Goal: Complete application form

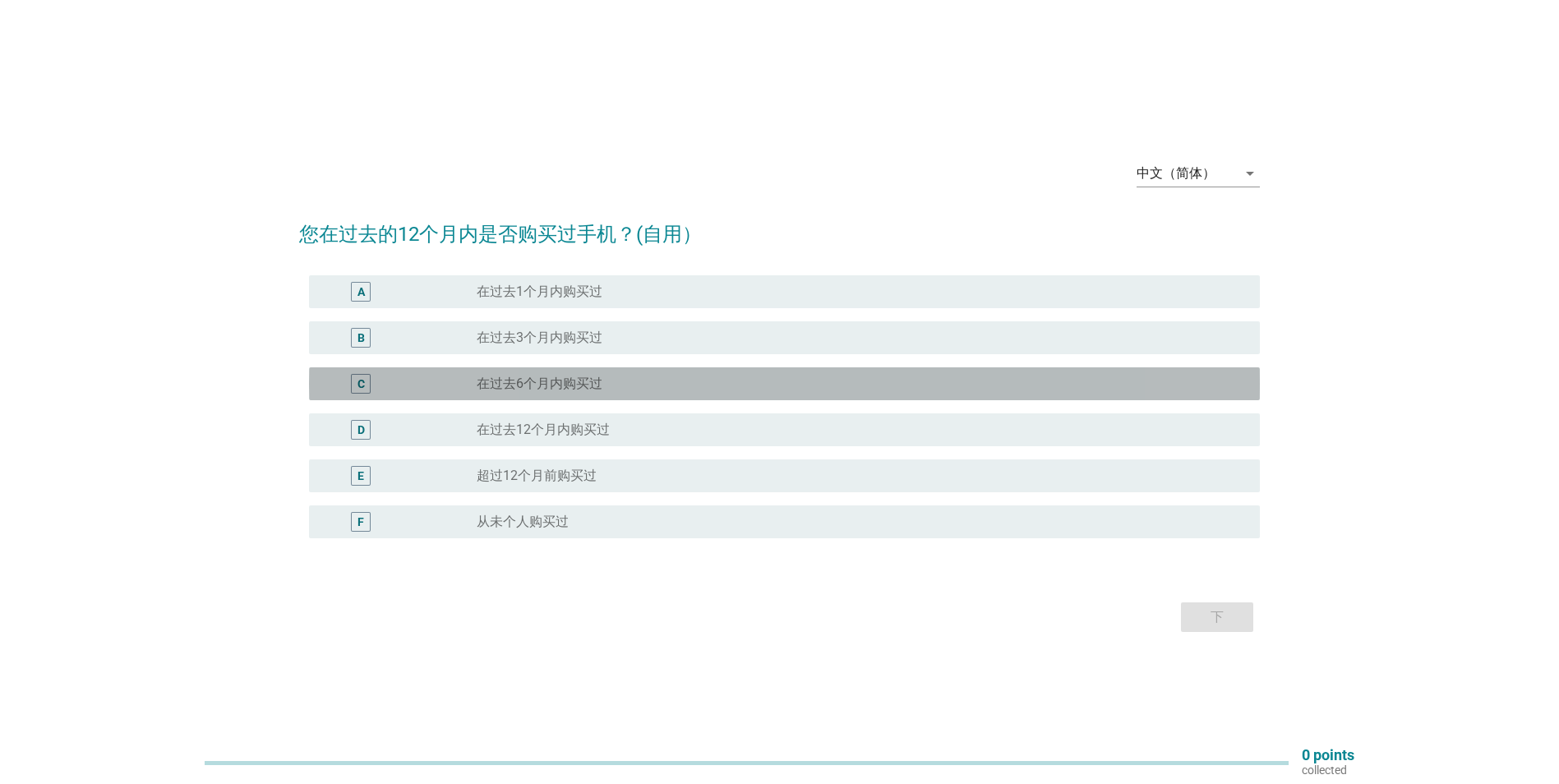
click at [558, 382] on label "在过去6个月内购买过" at bounding box center [539, 383] width 126 height 16
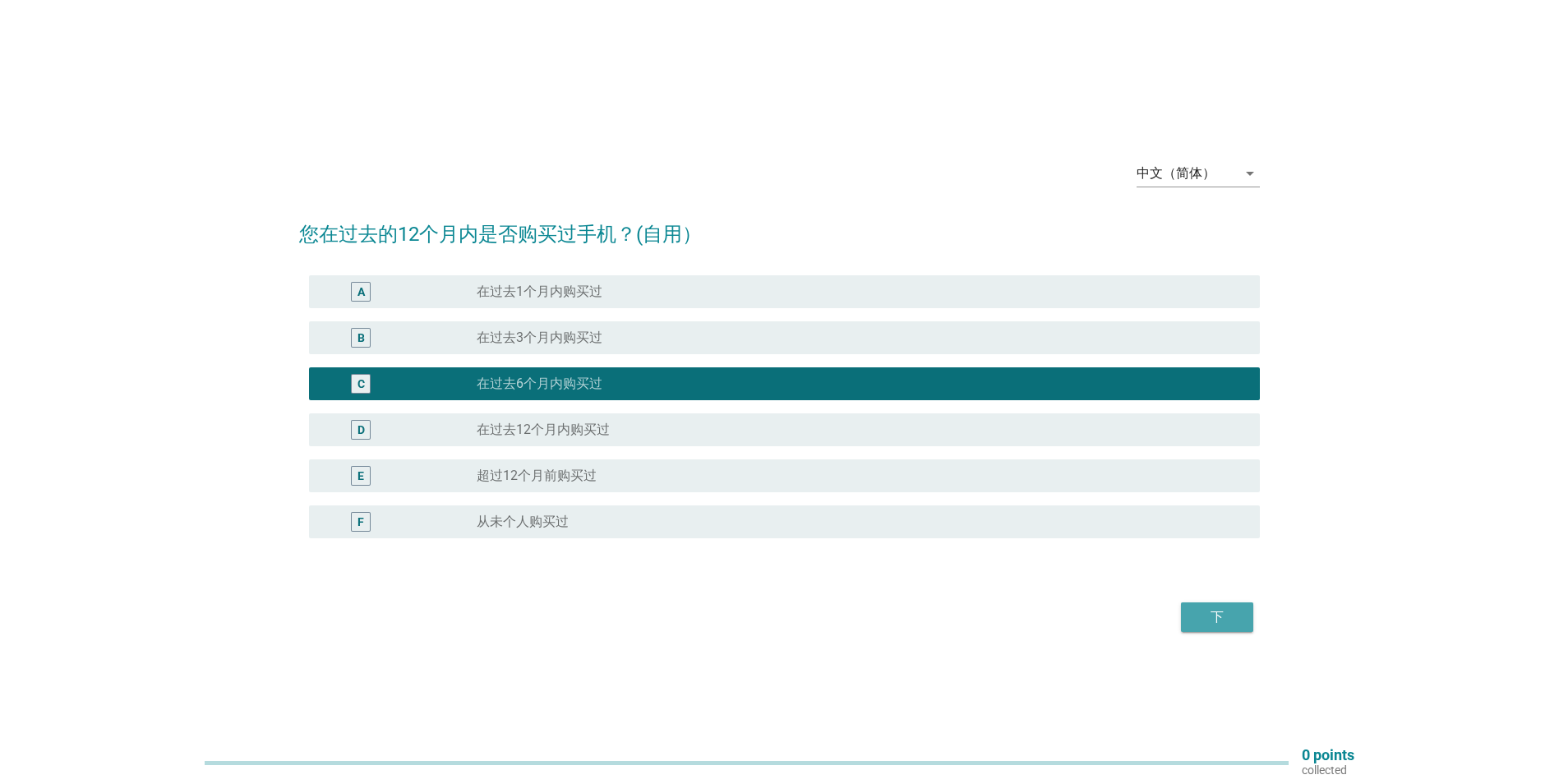
click at [1197, 615] on div "下" at bounding box center [1217, 616] width 46 height 20
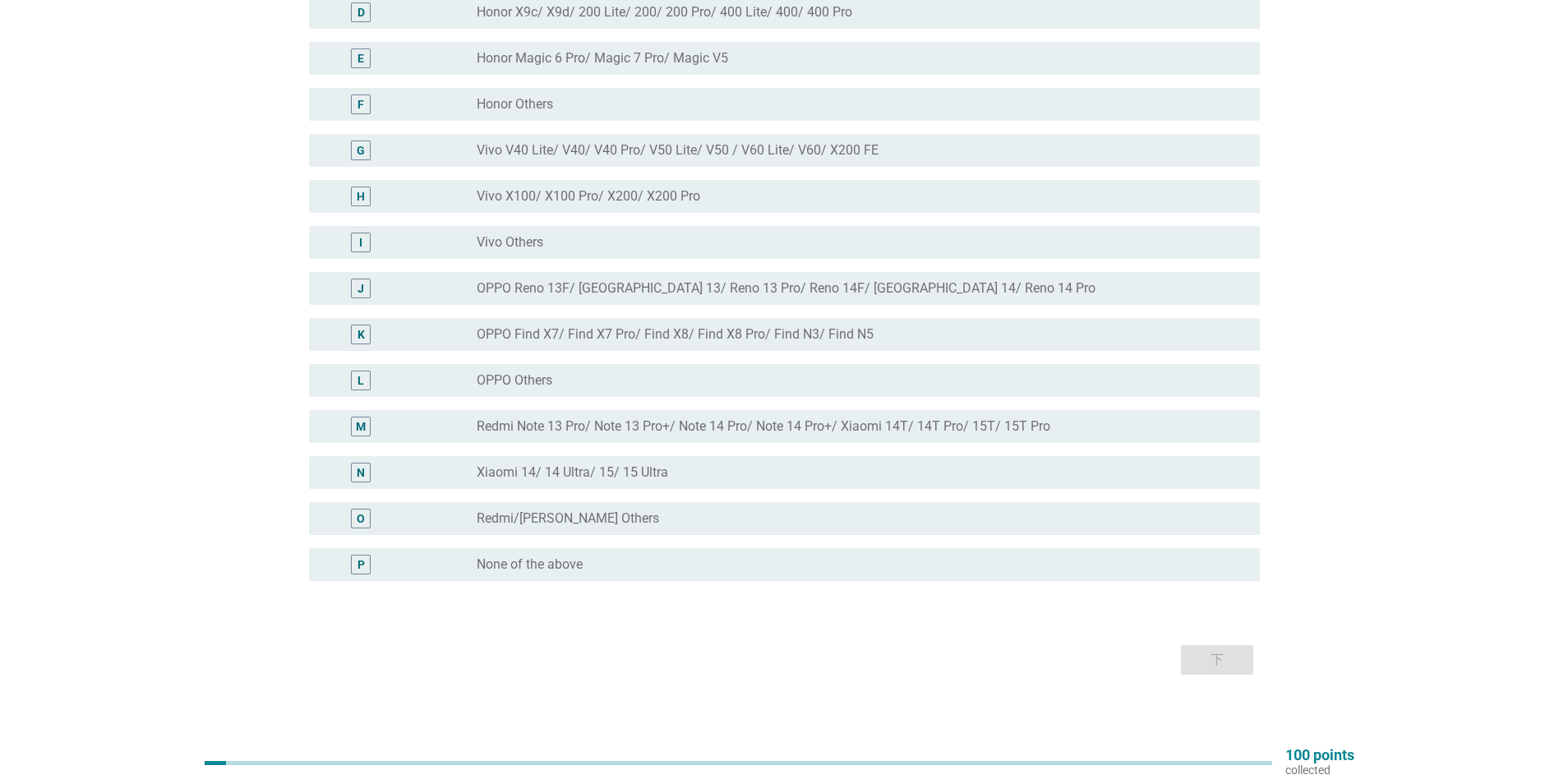
scroll to position [355, 0]
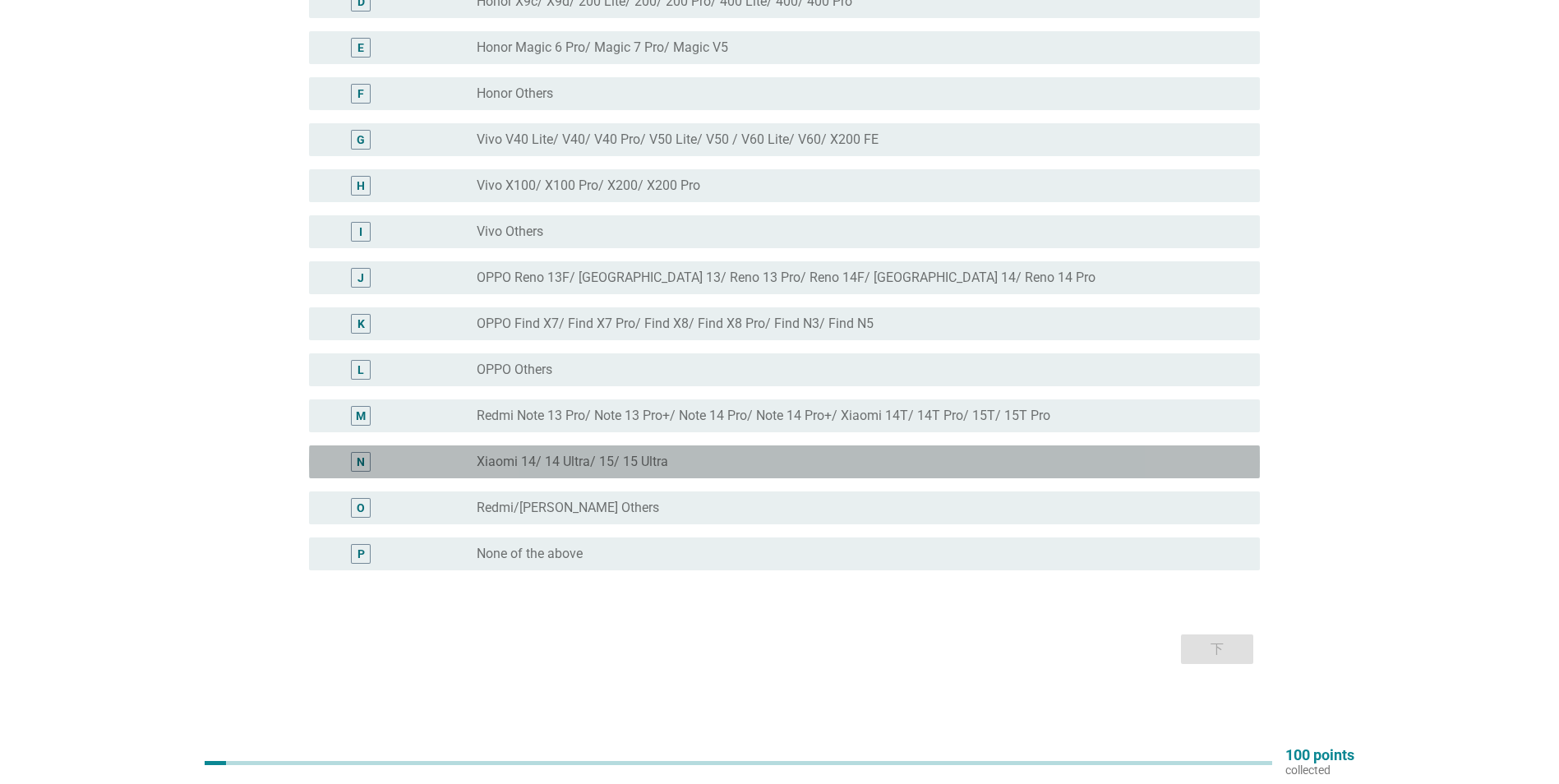
click at [616, 465] on label "Xiaomi 14/ 14 Ultra/ 15/ 15 Ultra" at bounding box center [572, 461] width 191 height 16
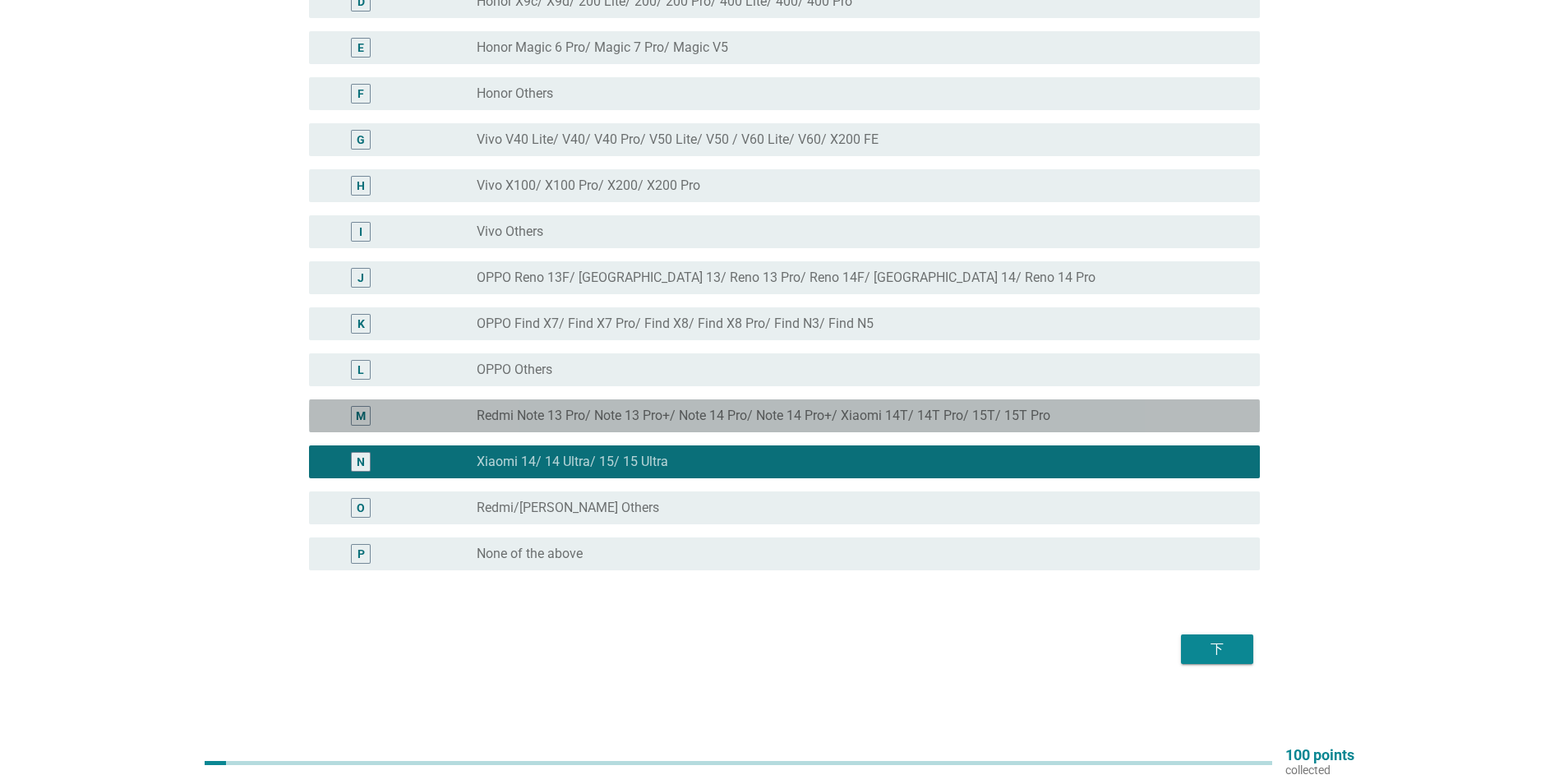
click at [585, 417] on label "Redmi Note 13 Pro/ Note 13 Pro+/ Note 14 Pro/ Note 14 Pro+/ Xiaomi 14T/ 14T Pro…" at bounding box center [763, 415] width 573 height 16
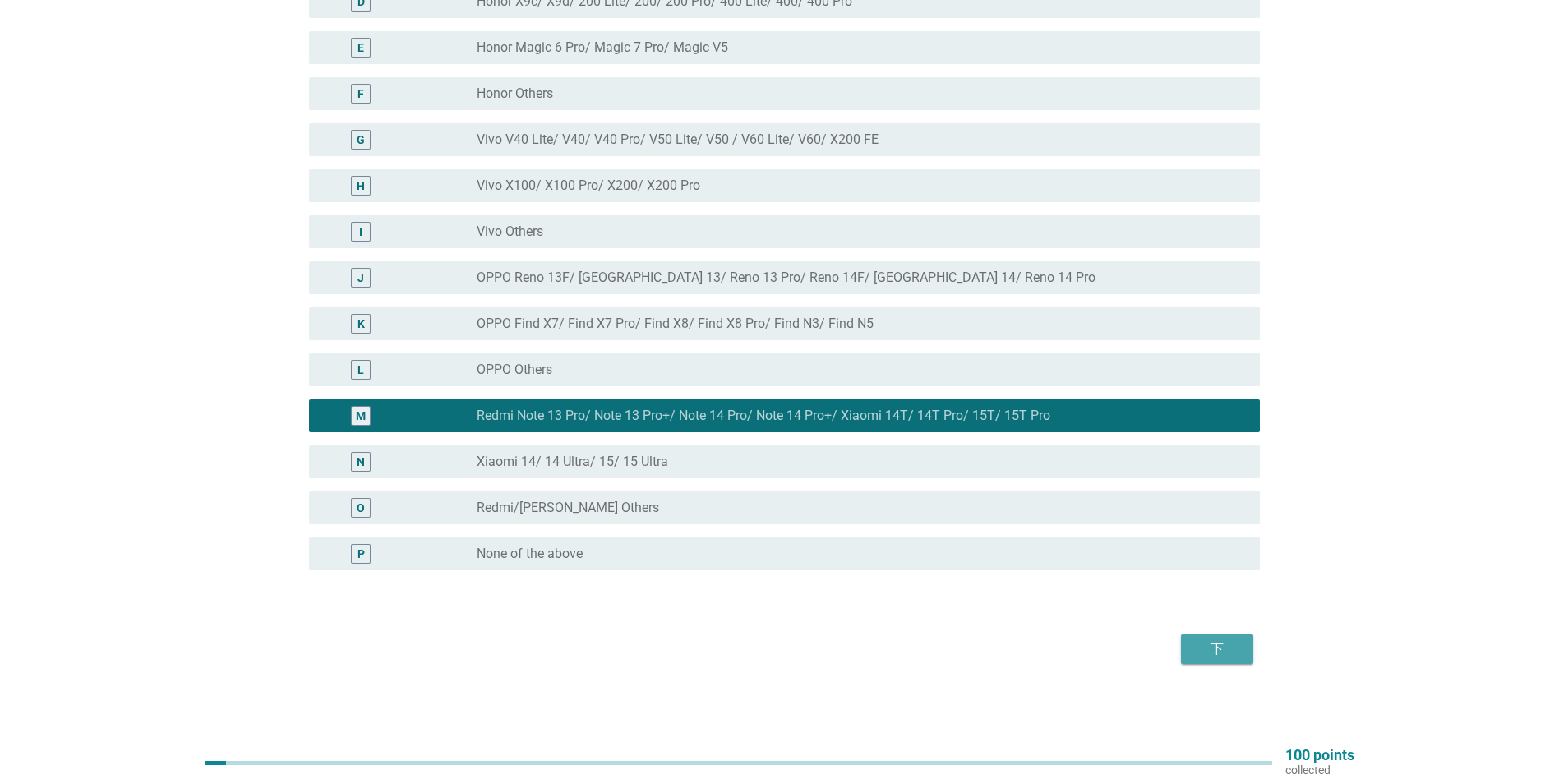
click at [1205, 656] on div "下" at bounding box center [1217, 649] width 46 height 20
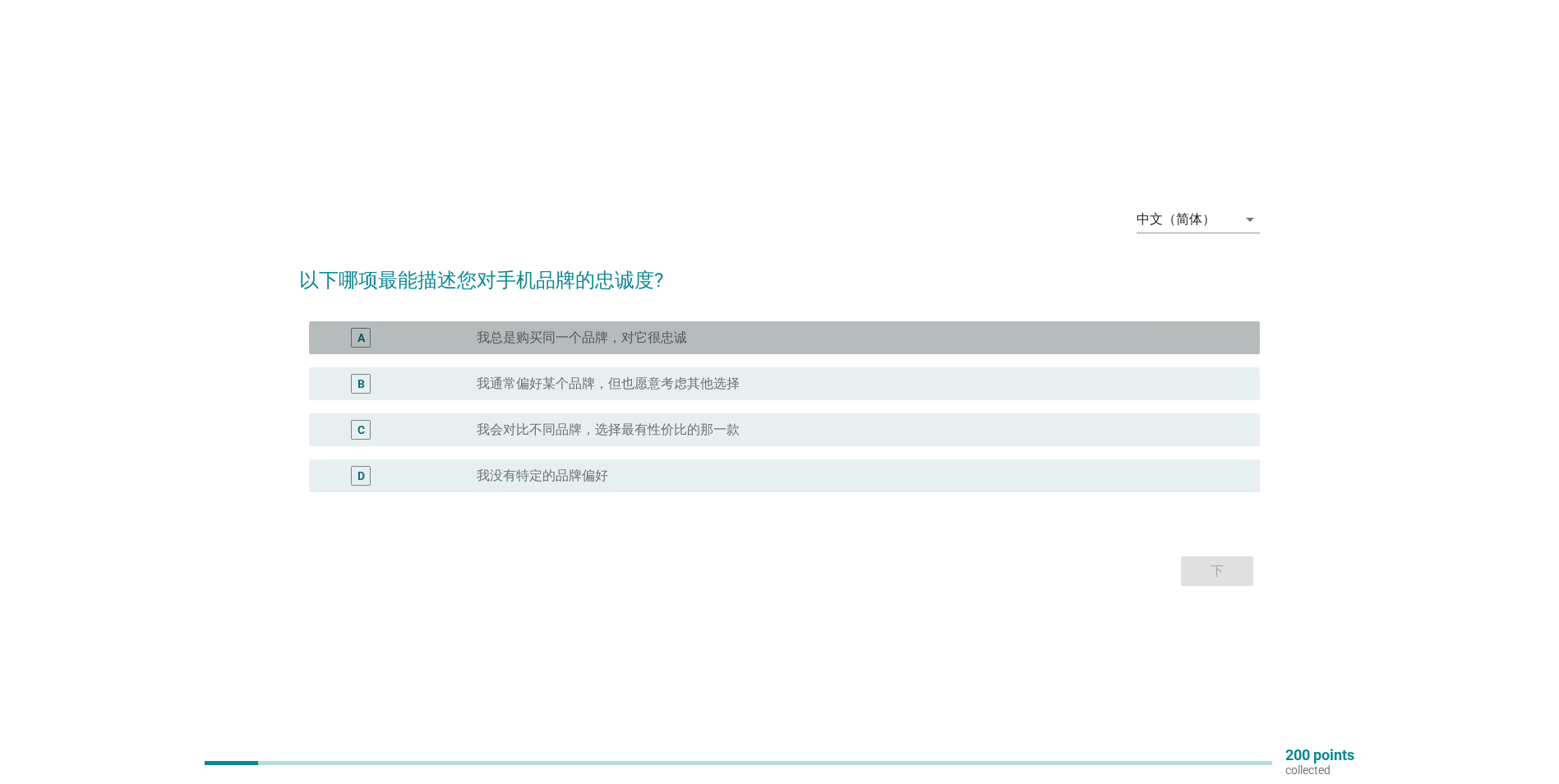
click at [586, 334] on label "我总是购买同一个品牌，对它很忠诚" at bounding box center [582, 337] width 210 height 16
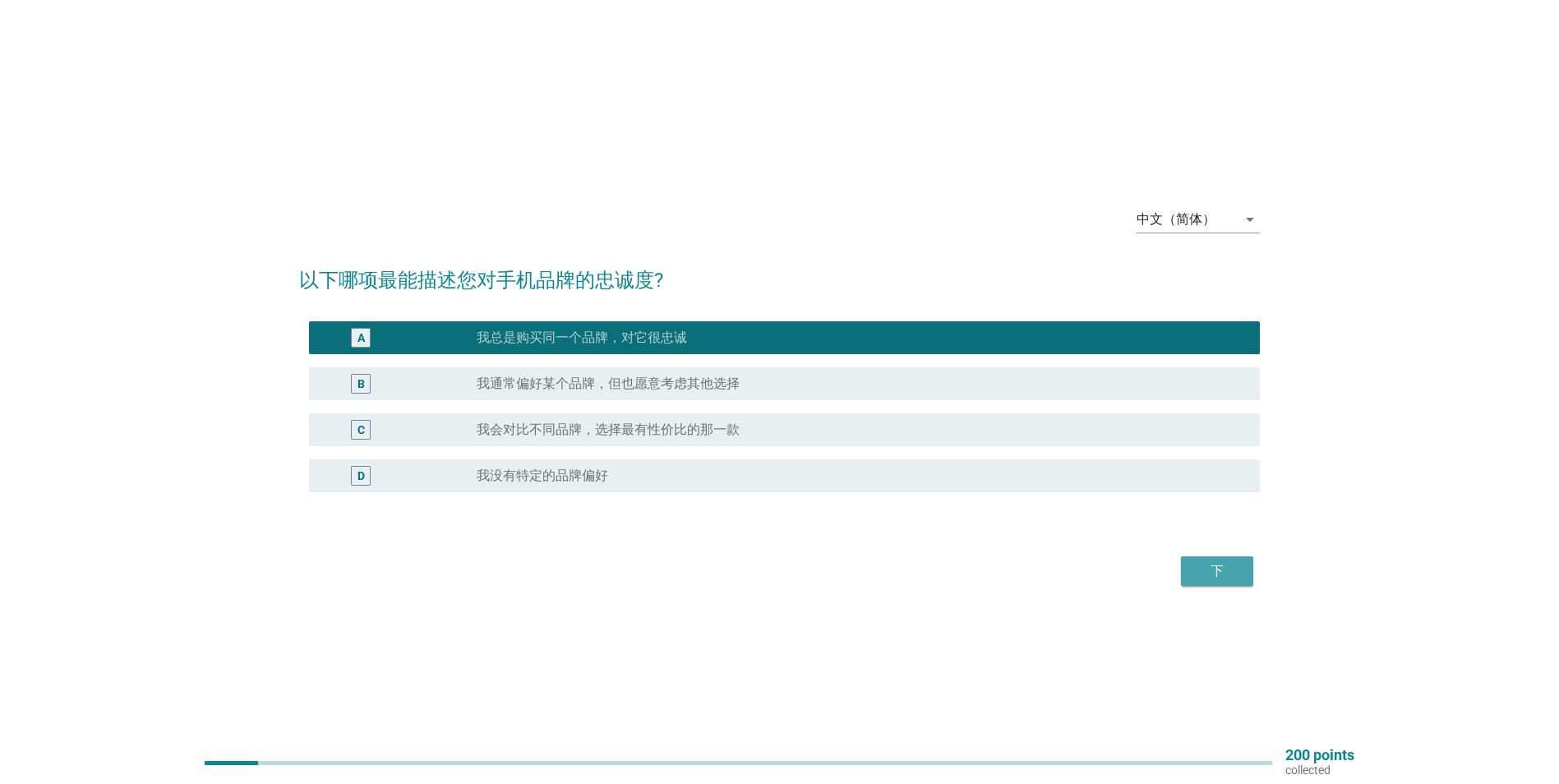
click at [1203, 573] on div "下" at bounding box center [1217, 570] width 46 height 20
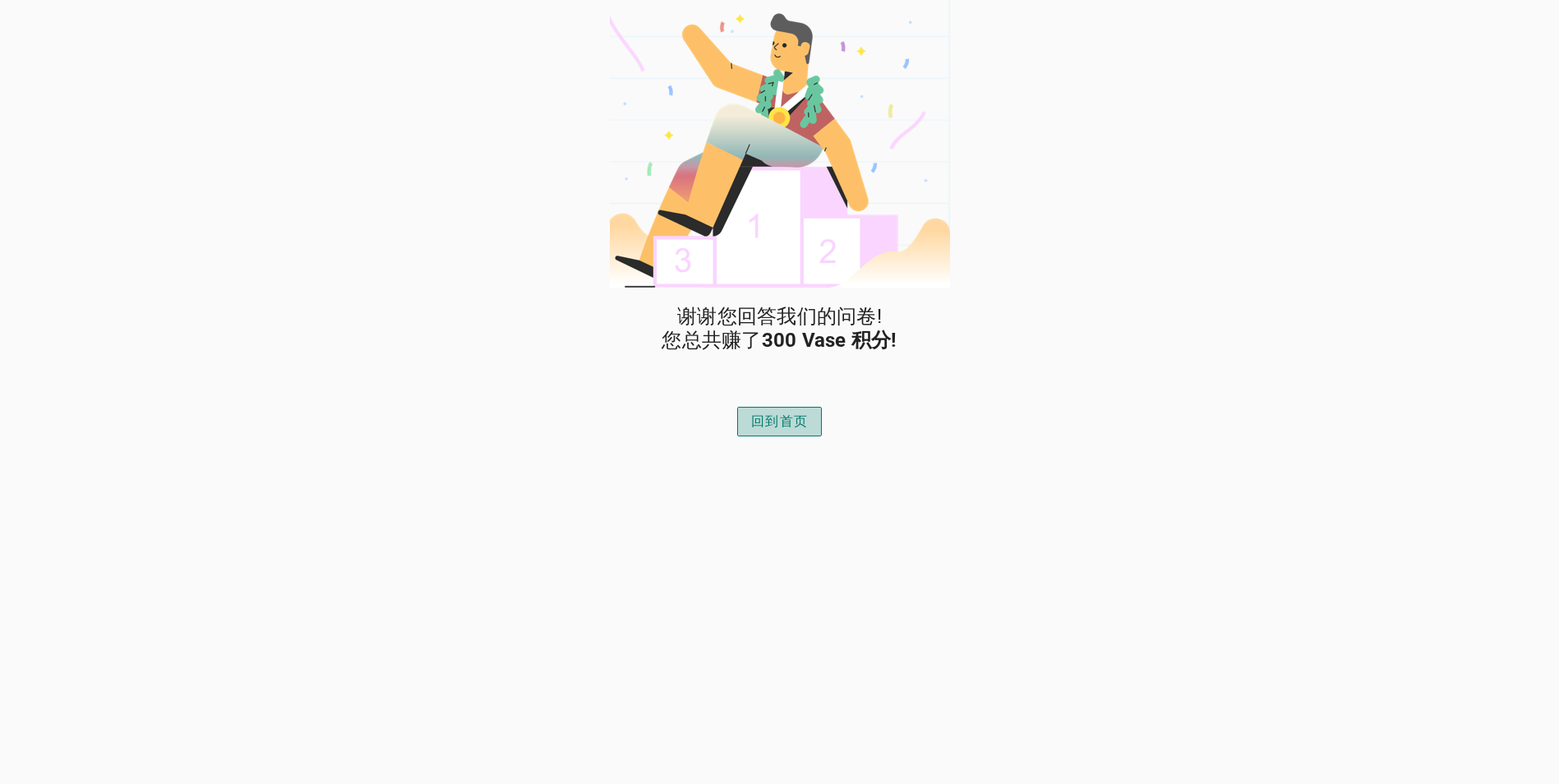
click at [772, 419] on div "回到首页" at bounding box center [779, 421] width 56 height 20
